Goal: Transaction & Acquisition: Obtain resource

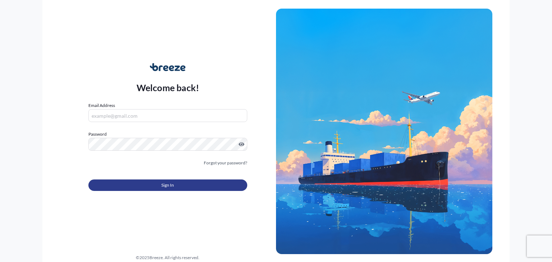
type input "[PERSON_NAME][EMAIL_ADDRESS][DOMAIN_NAME]"
click at [167, 187] on span "Sign In" at bounding box center [167, 185] width 13 height 7
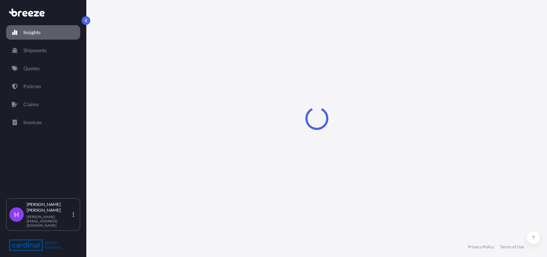
select select "2025"
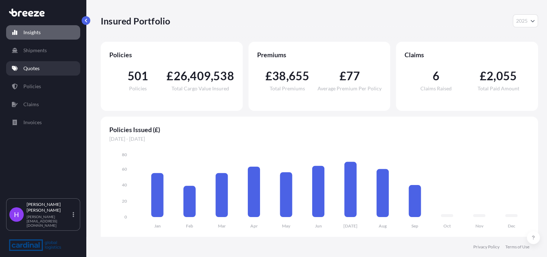
click at [42, 70] on link "Quotes" at bounding box center [43, 68] width 74 height 14
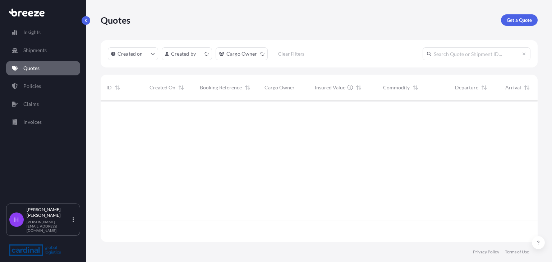
scroll to position [140, 431]
click at [512, 19] on p "Get a Quote" at bounding box center [519, 20] width 25 height 7
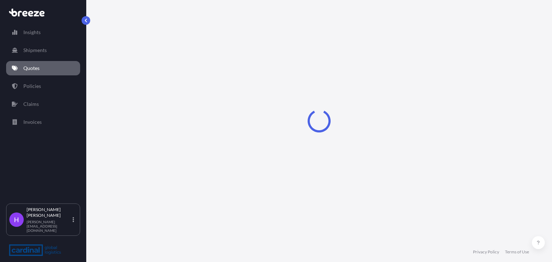
select select "Sea"
select select "1"
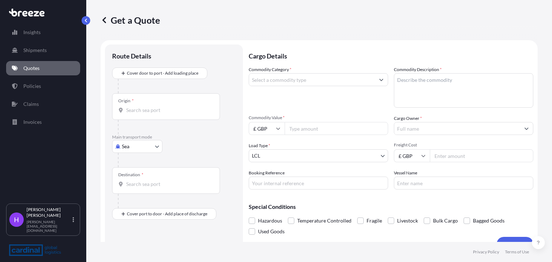
scroll to position [11, 0]
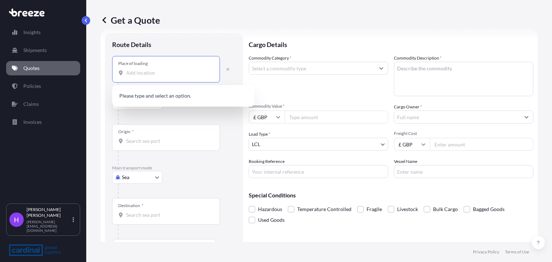
click at [135, 75] on input "Place of loading" at bounding box center [168, 72] width 85 height 7
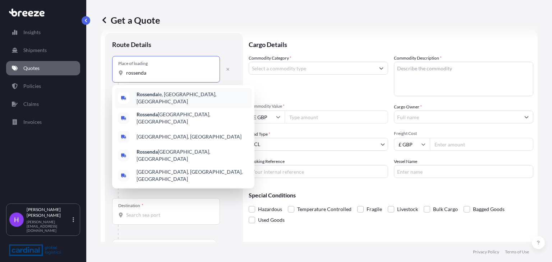
drag, startPoint x: 154, startPoint y: 73, endPoint x: 114, endPoint y: 73, distance: 40.2
click at [114, 73] on div "Place of loading rossenda" at bounding box center [166, 69] width 108 height 27
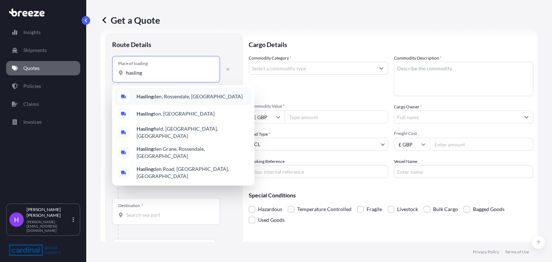
click at [160, 100] on span "Hasling den, Rossendale, [GEOGRAPHIC_DATA]" at bounding box center [190, 96] width 106 height 7
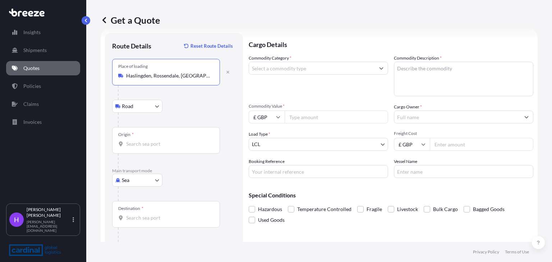
type input "Haslingden, Rossendale, [GEOGRAPHIC_DATA]"
click at [136, 147] on div "Origin *" at bounding box center [166, 140] width 108 height 27
click at [136, 147] on input "Origin *" at bounding box center [168, 144] width 85 height 7
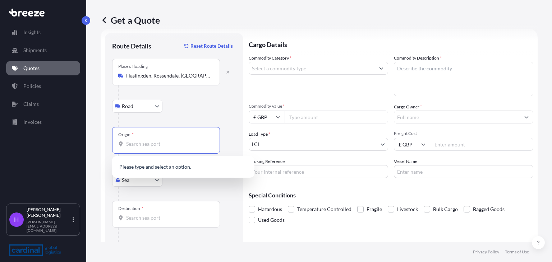
click at [138, 146] on input "Origin * Please select an origin" at bounding box center [168, 144] width 85 height 7
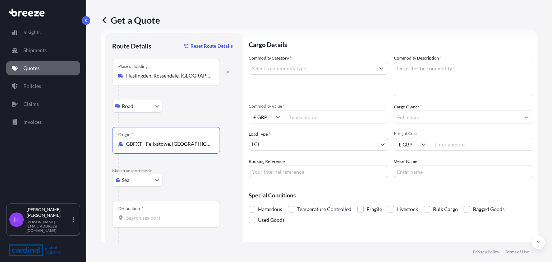
type input "GBFXT - Felixstowe, [GEOGRAPHIC_DATA]"
click at [143, 222] on div "Destination *" at bounding box center [166, 214] width 108 height 27
click at [143, 222] on input "Destination *" at bounding box center [168, 218] width 85 height 7
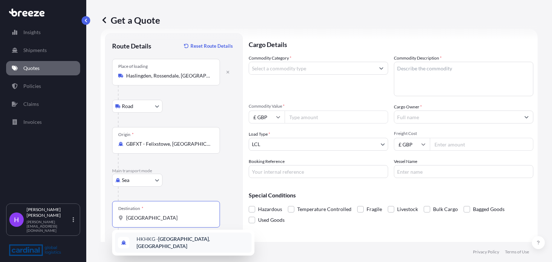
click at [152, 237] on div "HKHKG - [GEOGRAPHIC_DATA] , [GEOGRAPHIC_DATA]" at bounding box center [183, 243] width 137 height 20
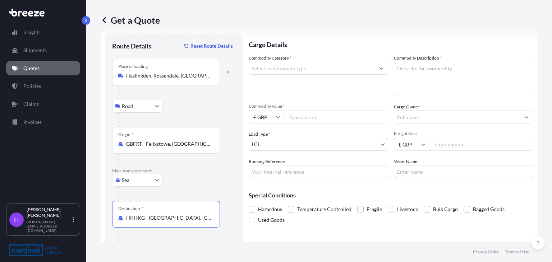
type input "HKHKG - [GEOGRAPHIC_DATA], [GEOGRAPHIC_DATA]"
click at [266, 70] on input "Commodity Category *" at bounding box center [312, 68] width 126 height 13
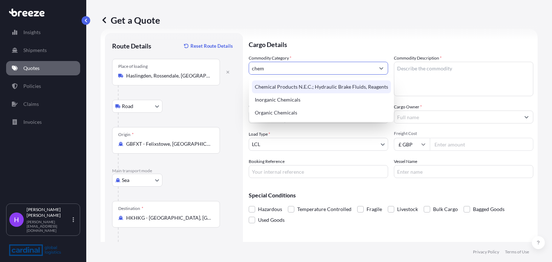
click at [284, 83] on div "Chemical Products N.E.C.; Hydraulic Brake Fluids, Reagents" at bounding box center [321, 86] width 139 height 13
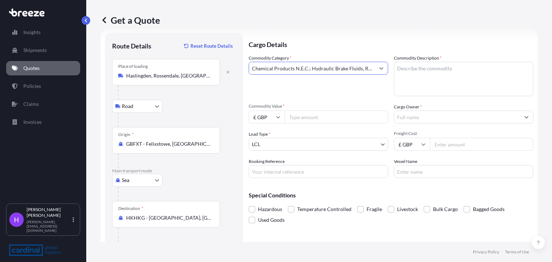
type input "Chemical Products N.E.C.; Hydraulic Brake Fluids, Reagents"
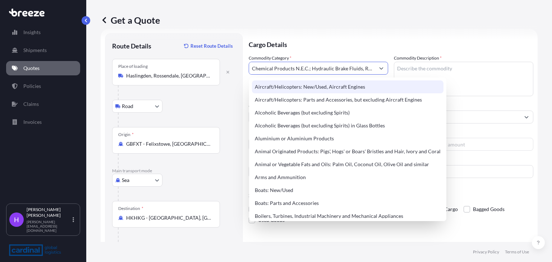
click at [425, 64] on textarea "Commodity Description *" at bounding box center [463, 79] width 139 height 34
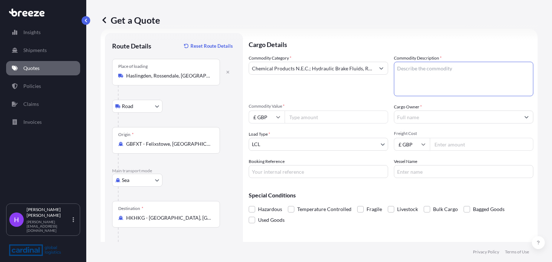
click at [417, 72] on textarea "Commodity Description *" at bounding box center [463, 79] width 139 height 34
paste textarea "ANIMAL DISINFECTANTS"
type textarea "ANIMAL DISINFECTANTS"
click at [296, 119] on input "Commodity Value *" at bounding box center [336, 117] width 103 height 13
click at [264, 118] on input "£ GBP" at bounding box center [267, 117] width 36 height 13
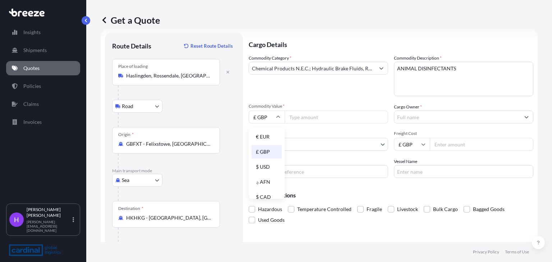
click at [263, 170] on div "$ USD" at bounding box center [267, 167] width 30 height 14
type input "$ USD"
click at [301, 119] on input "Commodity Value *" at bounding box center [336, 117] width 103 height 13
type input "18595"
click at [444, 143] on input "Freight Cost" at bounding box center [481, 144] width 103 height 13
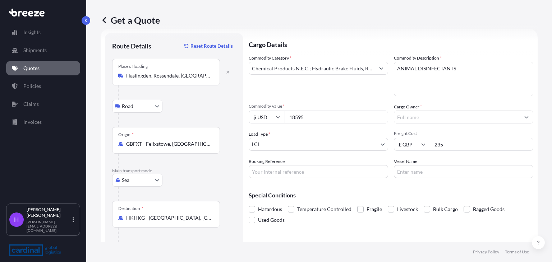
type input "235"
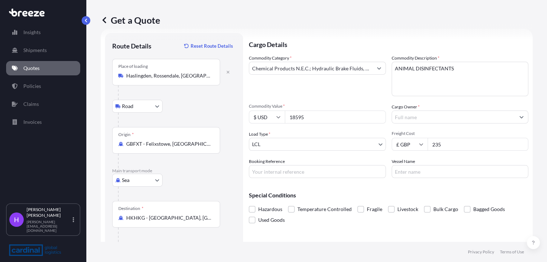
click at [401, 115] on input "Cargo Owner *" at bounding box center [453, 117] width 123 height 13
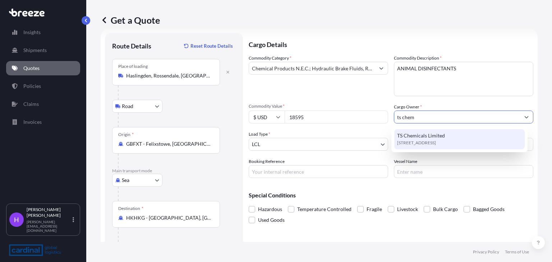
click at [404, 137] on span "TS Chemicals Limited" at bounding box center [421, 135] width 48 height 7
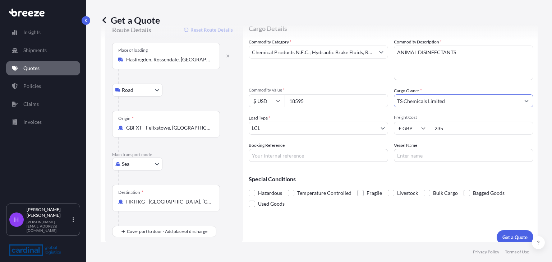
scroll to position [34, 0]
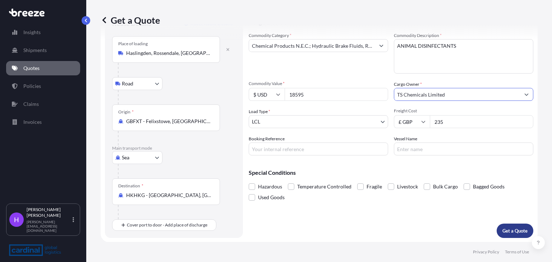
type input "TS Chemicals Limited"
click at [502, 228] on p "Get a Quote" at bounding box center [514, 230] width 25 height 7
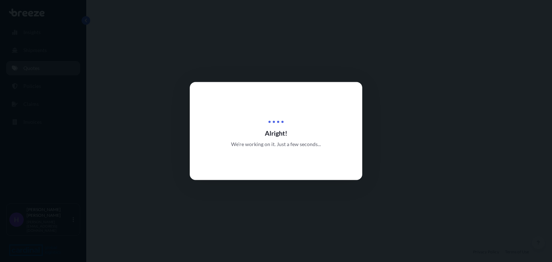
select select "Road"
select select "Sea"
select select "1"
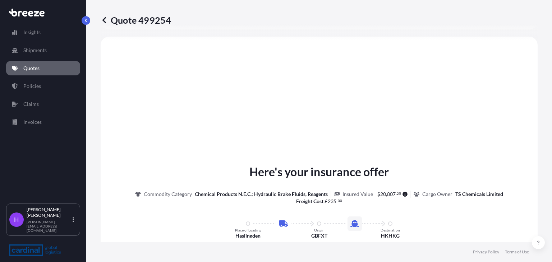
scroll to position [352, 0]
